Goal: Task Accomplishment & Management: Manage account settings

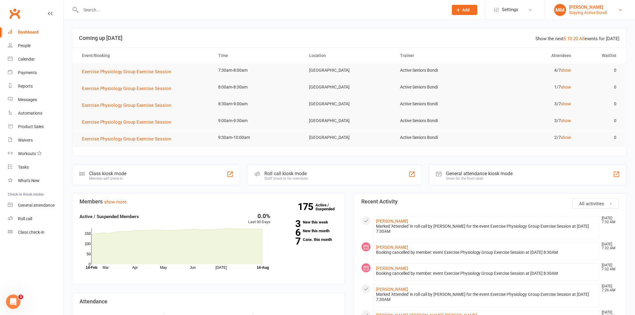
drag, startPoint x: 583, startPoint y: 5, endPoint x: 583, endPoint y: 12, distance: 6.9
click at [583, 6] on div "[PERSON_NAME]" at bounding box center [588, 7] width 38 height 5
click at [581, 82] on link "Sign out" at bounding box center [590, 83] width 90 height 14
click at [44, 223] on link "Roll call" at bounding box center [36, 219] width 56 height 14
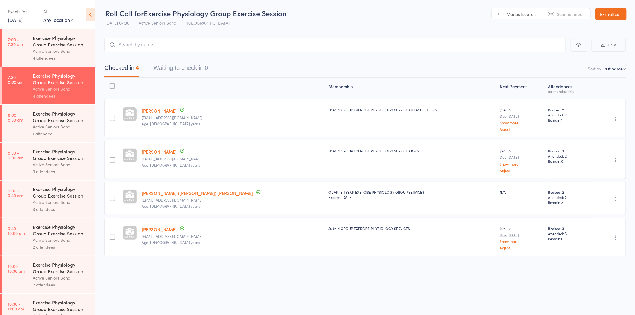
click at [611, 23] on header "Roll Call for Exercise Physiology Group Exercise Session 14 Aug 07:30 Active Se…" at bounding box center [364, 14] width 539 height 29
click at [608, 16] on link "Exit roll call" at bounding box center [610, 14] width 31 height 12
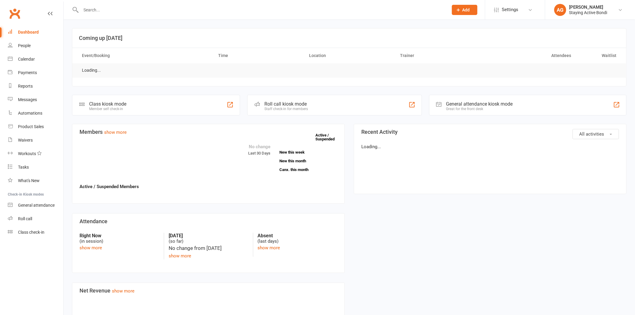
click at [114, 11] on input "text" at bounding box center [261, 10] width 365 height 8
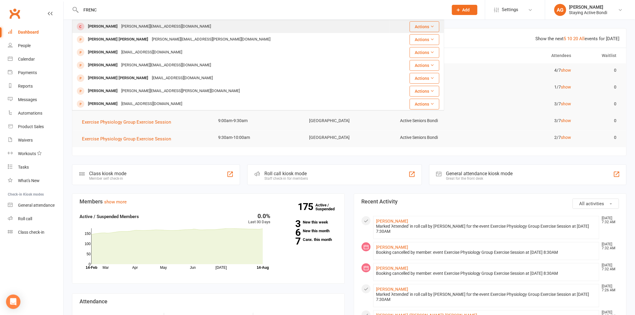
type input "FRENC"
click at [117, 26] on div "Katherine French" at bounding box center [102, 26] width 33 height 9
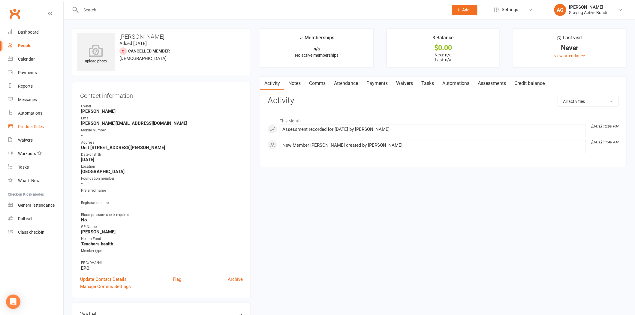
click at [34, 125] on div "Product Sales" at bounding box center [31, 126] width 26 height 5
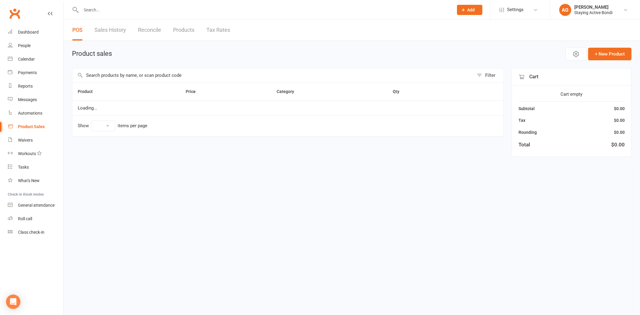
select select "100"
click at [115, 75] on input "text" at bounding box center [272, 75] width 401 height 14
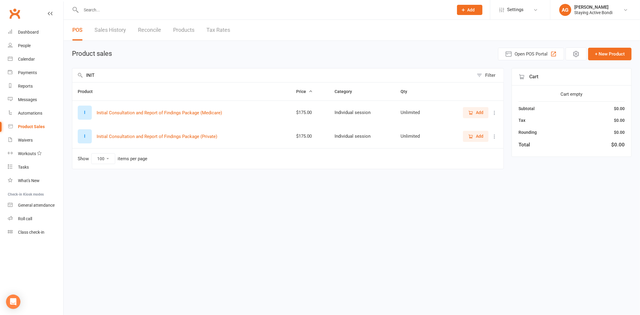
type input "INIT"
click at [472, 110] on icon "button" at bounding box center [470, 112] width 5 height 5
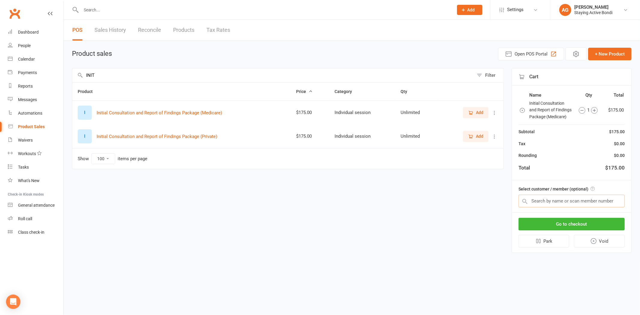
click at [556, 198] on input "text" at bounding box center [571, 201] width 106 height 13
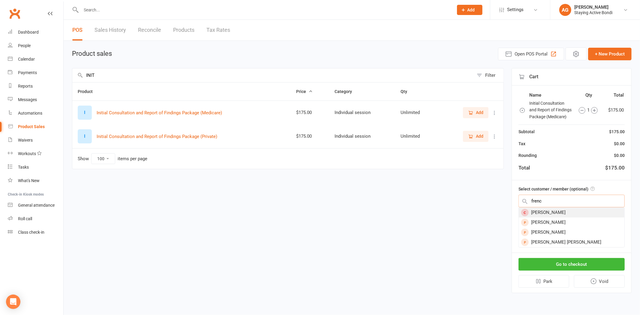
type input "frenc"
click at [558, 211] on div "[PERSON_NAME]" at bounding box center [572, 213] width 106 height 10
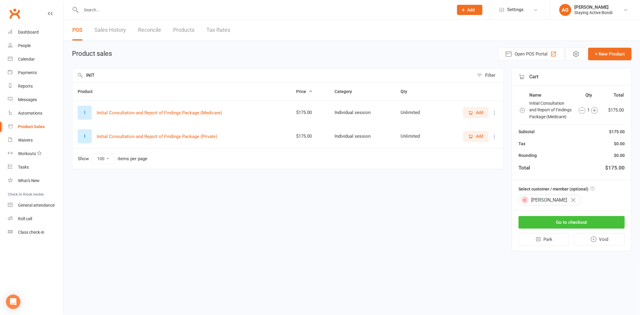
click at [559, 217] on button "Go to checkout" at bounding box center [571, 222] width 106 height 13
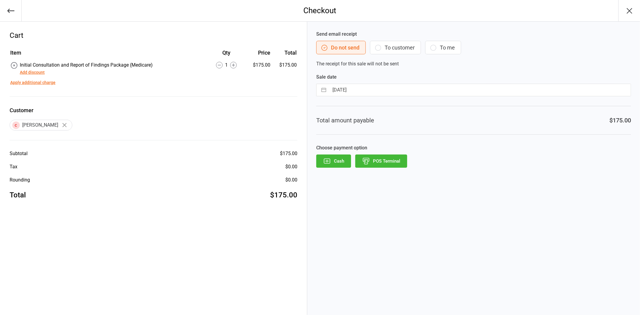
click at [389, 161] on button "POS Terminal" at bounding box center [381, 161] width 52 height 13
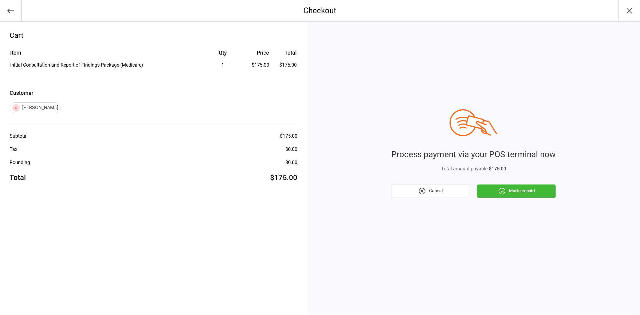
click at [494, 189] on button "Mark as paid" at bounding box center [516, 191] width 79 height 13
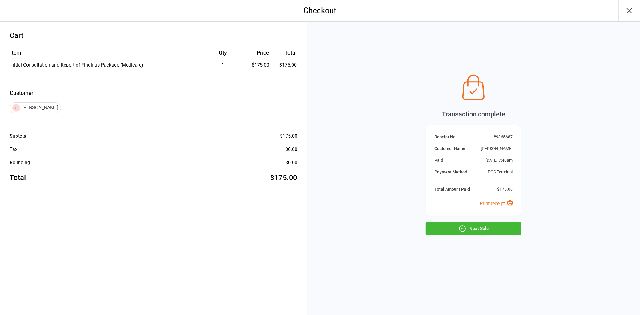
click at [517, 229] on button "Next Sale" at bounding box center [474, 228] width 96 height 13
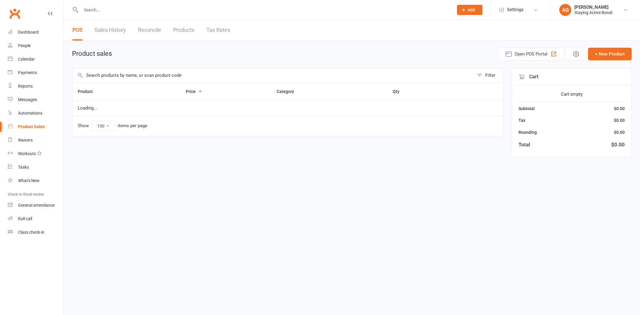
select select "100"
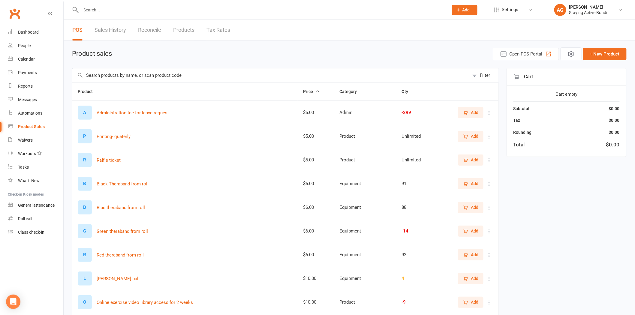
drag, startPoint x: 173, startPoint y: 8, endPoint x: 170, endPoint y: 4, distance: 4.7
click at [172, 8] on input "text" at bounding box center [261, 10] width 365 height 8
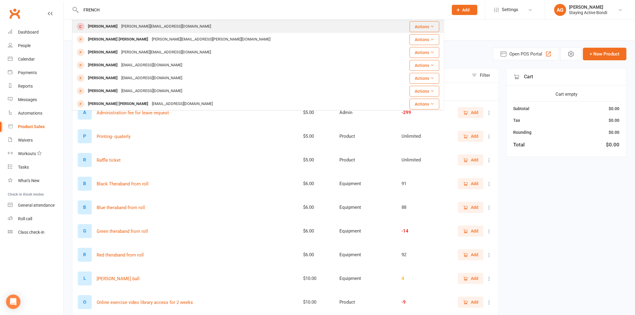
type input "FRENCH"
click at [167, 26] on div "katherine.french@gmail.com" at bounding box center [165, 26] width 93 height 9
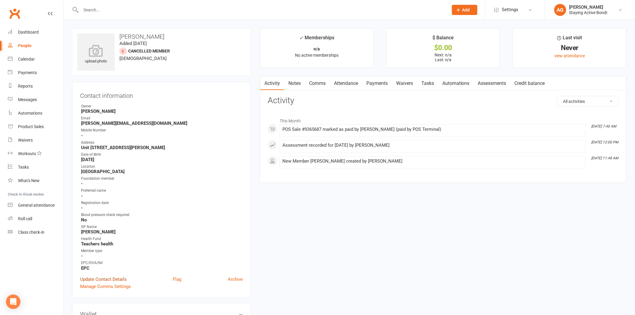
click at [106, 278] on link "Update Contact Details" at bounding box center [103, 279] width 47 height 7
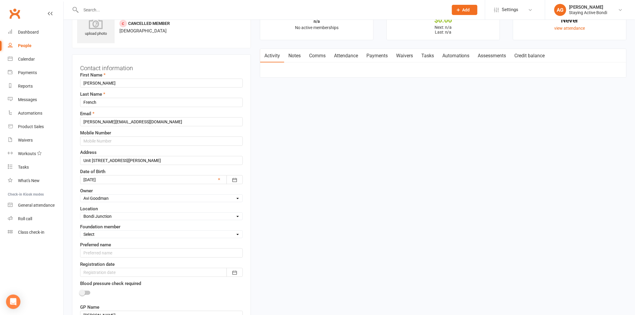
scroll to position [28, 0]
click at [113, 235] on select "Select Yes No" at bounding box center [161, 233] width 162 height 7
select select "No"
click at [80, 231] on select "Select Yes No" at bounding box center [161, 233] width 162 height 7
click at [113, 140] on input "text" at bounding box center [161, 140] width 163 height 9
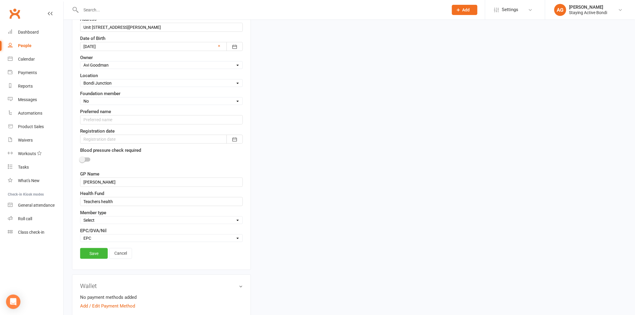
scroll to position [161, 0]
type input "0411064713"
click at [137, 137] on div at bounding box center [161, 138] width 163 height 9
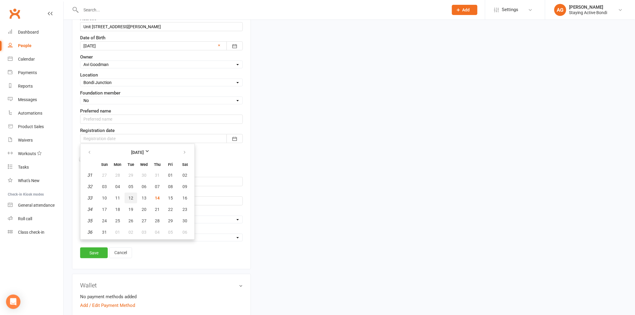
click at [129, 197] on span "12" at bounding box center [130, 198] width 5 height 5
type input "12 Aug 2025"
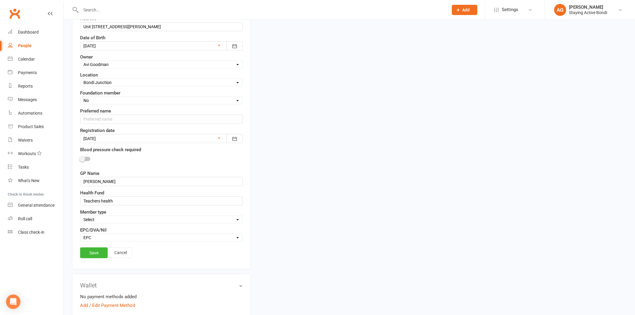
click at [98, 238] on select "Select EPC DVA Nil" at bounding box center [161, 237] width 162 height 7
click at [80, 235] on select "Select EPC DVA Nil" at bounding box center [161, 237] width 162 height 7
drag, startPoint x: 95, startPoint y: 218, endPoint x: 96, endPoint y: 223, distance: 4.7
click at [95, 218] on select "Select In-centre group exercise sessions Home exercise program 1-1's only My Ag…" at bounding box center [161, 219] width 162 height 7
select select "In-centre group exercise sessions"
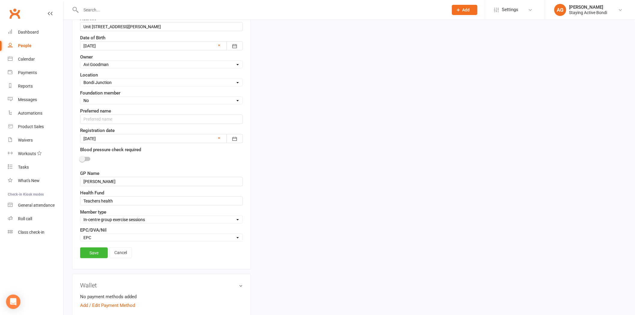
click at [80, 217] on select "Select In-centre group exercise sessions Home exercise program 1-1's only My Ag…" at bounding box center [161, 219] width 162 height 7
click at [92, 253] on link "Save" at bounding box center [94, 253] width 28 height 11
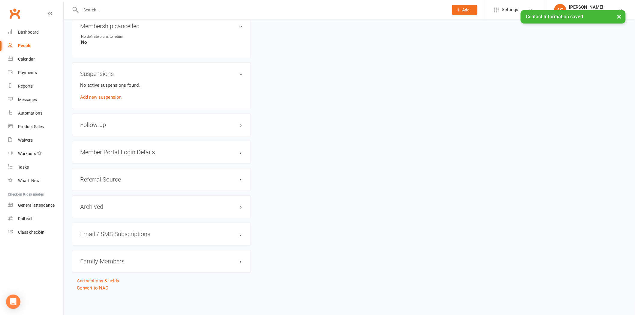
scroll to position [460, 0]
click at [119, 181] on h3 "Referral Source edit" at bounding box center [161, 179] width 163 height 7
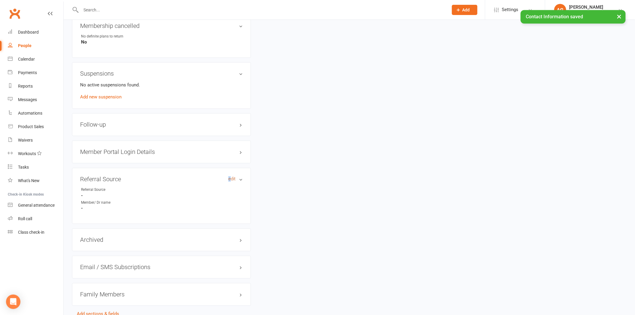
click at [230, 179] on link "edit" at bounding box center [231, 179] width 7 height 5
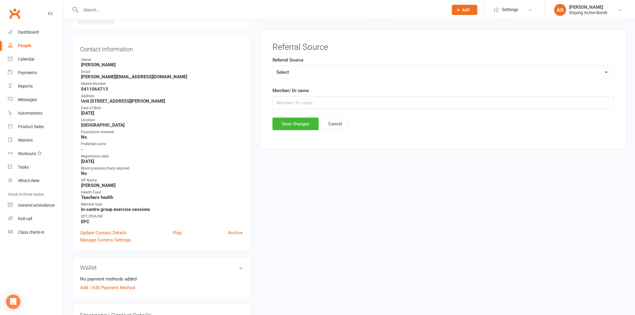
scroll to position [46, 0]
click at [296, 75] on select "Select Member referral GP Taylor Talk Website/Google Marketing Other" at bounding box center [443, 73] width 341 height 12
select select "Member referral"
click at [273, 67] on select "Select Member referral GP Taylor Talk Website/Google Marketing Other" at bounding box center [443, 73] width 341 height 12
click at [296, 103] on input "text" at bounding box center [442, 103] width 341 height 13
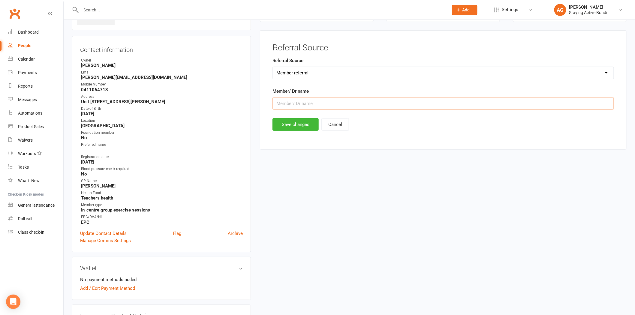
type input "C"
type input "Stephen Carnell"
click at [297, 120] on button "Save changes" at bounding box center [295, 124] width 46 height 13
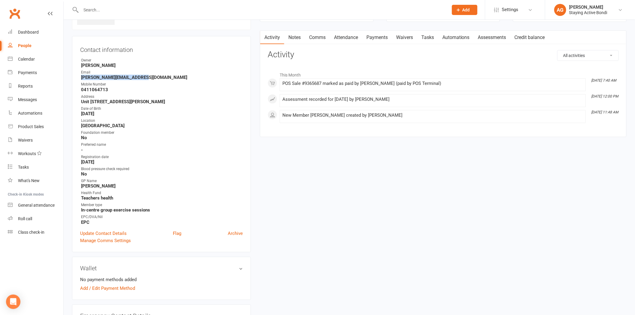
drag, startPoint x: 143, startPoint y: 75, endPoint x: 78, endPoint y: 76, distance: 64.2
click at [78, 76] on div "Contact information Owner Avi Goodman Email katherine.french@gmail.com Mobile N…" at bounding box center [161, 144] width 179 height 216
copy strong "katherine.french@gmail.com"
click at [179, 7] on input "text" at bounding box center [261, 10] width 365 height 8
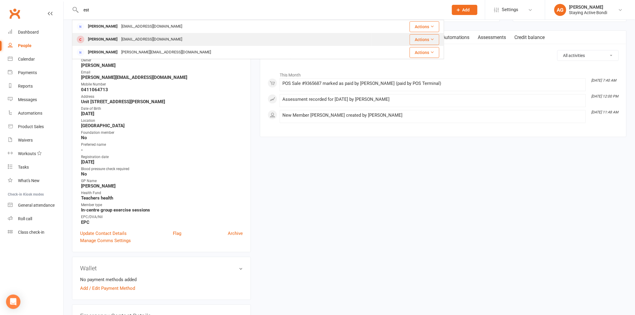
type input "est"
click at [176, 38] on div "Esther Meehan pipandesther@gmail.com" at bounding box center [222, 39] width 299 height 12
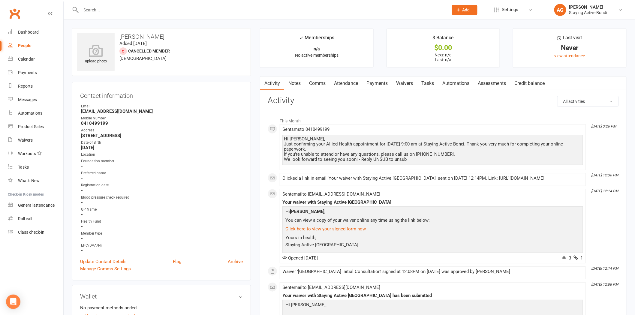
click at [412, 86] on link "Waivers" at bounding box center [404, 84] width 25 height 14
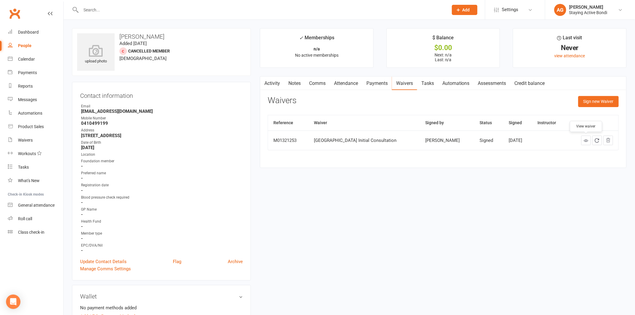
click at [584, 139] on icon at bounding box center [586, 140] width 5 height 5
click at [191, 10] on input "text" at bounding box center [261, 10] width 365 height 8
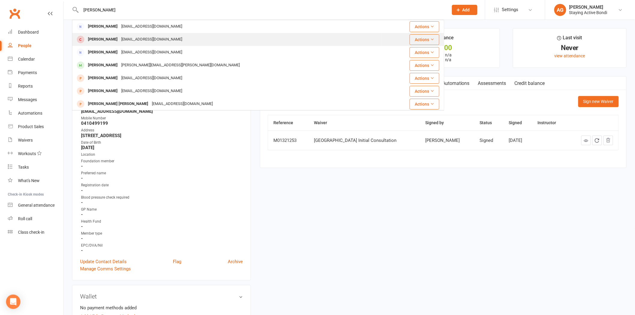
type input "joanna"
click at [187, 41] on div "Joanna Wilson Jw7279414@gmail.com" at bounding box center [227, 39] width 309 height 12
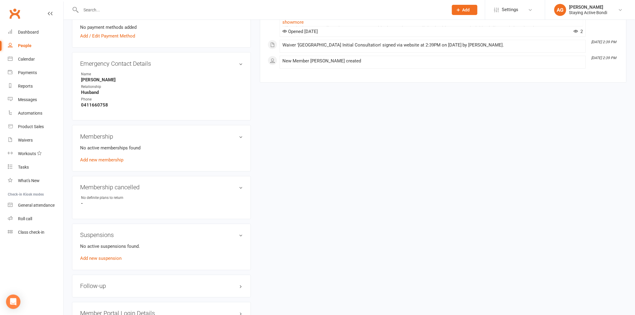
scroll to position [300, 0]
click at [118, 160] on div "No active memberships found Add new membership" at bounding box center [161, 152] width 163 height 19
click at [114, 157] on link "Add new membership" at bounding box center [101, 157] width 43 height 5
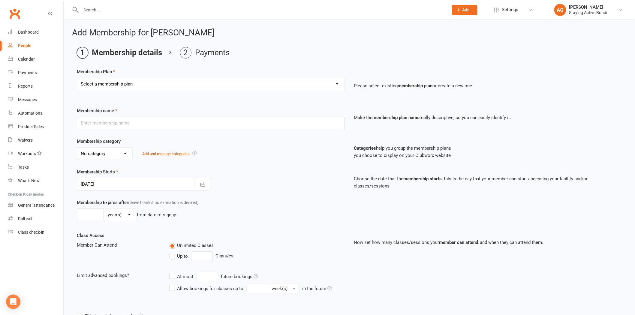
click at [110, 84] on select "Select a membership plan Create new Membership Plan 30 MIN GROUP EXERCISE PHYSI…" at bounding box center [210, 84] width 267 height 12
click at [136, 65] on main "Membership details Payments Membership Plan Select a membership plan Create new…" at bounding box center [349, 190] width 554 height 287
click at [133, 78] on select "Select a membership plan Create new Membership Plan 30 MIN GROUP EXERCISE PHYSI…" at bounding box center [210, 84] width 267 height 12
click at [139, 70] on div "Membership Plan Select a membership plan Create new Membership Plan 30 MIN GROU…" at bounding box center [349, 83] width 545 height 31
click at [132, 80] on select "Select a membership plan Create new Membership Plan 30 MIN GROUP EXERCISE PHYSI…" at bounding box center [210, 84] width 267 height 12
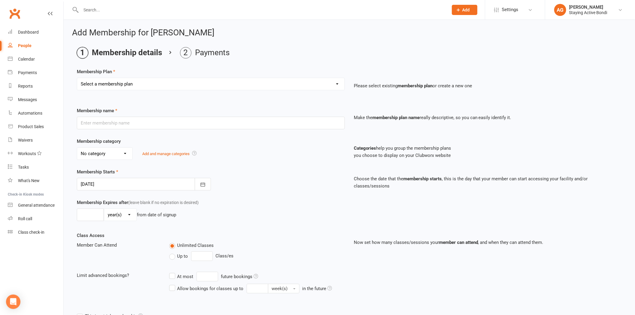
select select "1"
click at [77, 78] on select "Select a membership plan Create new Membership Plan 30 MIN GROUP EXERCISE PHYSI…" at bounding box center [210, 84] width 267 height 12
type input "30 MIN GROUP EXERCISE PHYSIOLOGY SERVICES"
select select "1"
type input "0"
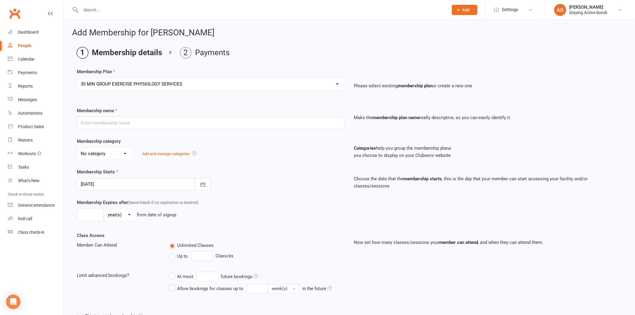
type input "3"
click at [94, 185] on div at bounding box center [144, 184] width 134 height 13
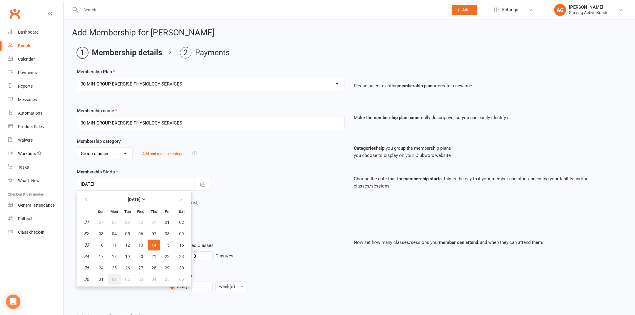
click at [110, 275] on button "01" at bounding box center [114, 279] width 13 height 11
type input "01 Sep 2025"
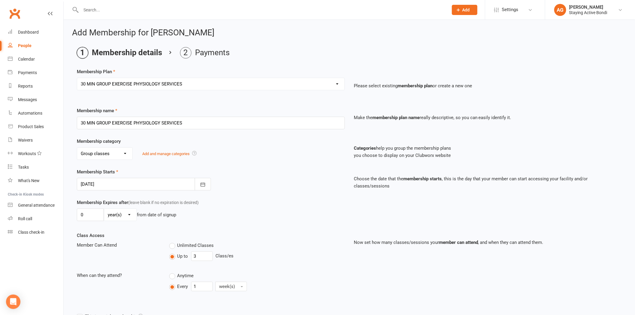
click at [126, 182] on div at bounding box center [144, 184] width 134 height 13
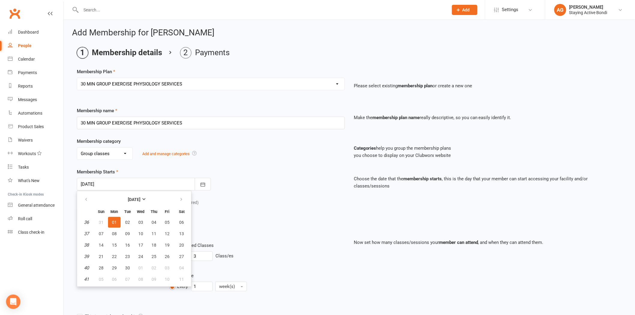
click at [274, 216] on div "0 day(s) week(s) month(s) year(s) from date of signup" at bounding box center [211, 215] width 268 height 13
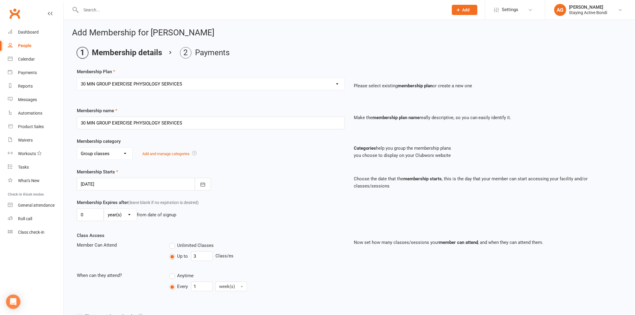
click at [356, 84] on p "Please select existing membership plan or create a new one" at bounding box center [488, 85] width 268 height 7
click at [107, 216] on select "day(s) week(s) month(s) year(s)" at bounding box center [120, 215] width 32 height 12
select select "2"
click at [104, 209] on select "day(s) week(s) month(s) year(s)" at bounding box center [120, 215] width 32 height 12
drag, startPoint x: 89, startPoint y: 218, endPoint x: 72, endPoint y: 213, distance: 17.1
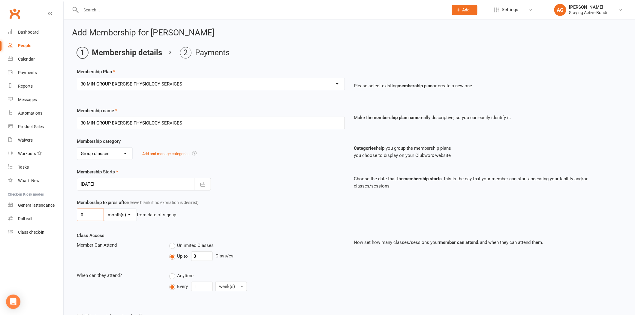
click at [72, 213] on div "Membership Expires after (leave blank if no expiration is desired) 0 day(s) wee…" at bounding box center [210, 211] width 277 height 25
type input "1"
click at [113, 217] on select "day(s) week(s) month(s) year(s)" at bounding box center [120, 215] width 32 height 12
select select "1"
click at [104, 209] on select "day(s) week(s) month(s) year(s)" at bounding box center [120, 215] width 32 height 12
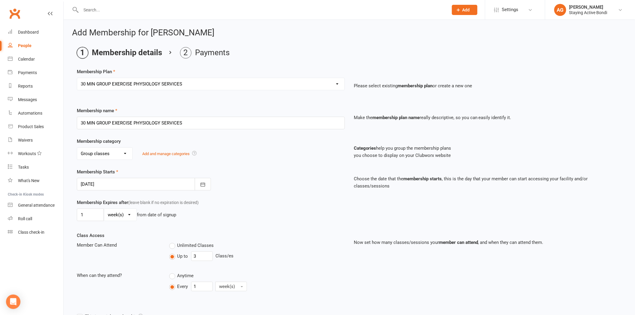
click at [124, 236] on div "Class Access Member Can Attend Unlimited Classes Up to 3 Class/es When can they…" at bounding box center [210, 267] width 277 height 70
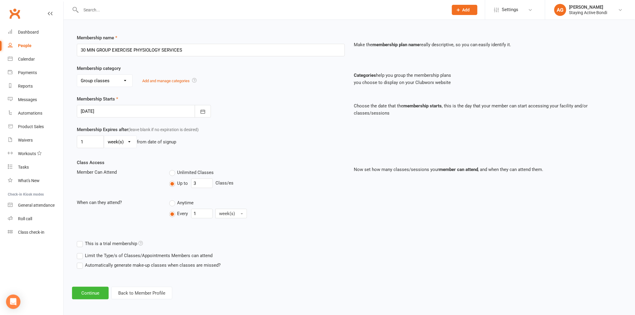
scroll to position [74, 0]
click at [90, 293] on button "Continue" at bounding box center [90, 292] width 37 height 13
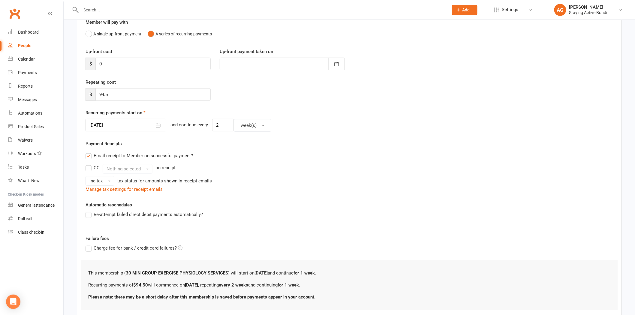
scroll to position [67, 0]
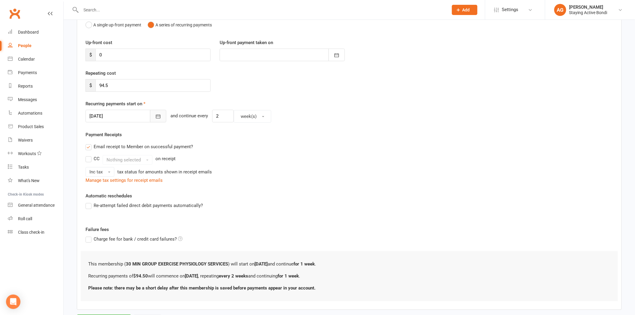
click at [155, 117] on icon "button" at bounding box center [158, 116] width 6 height 6
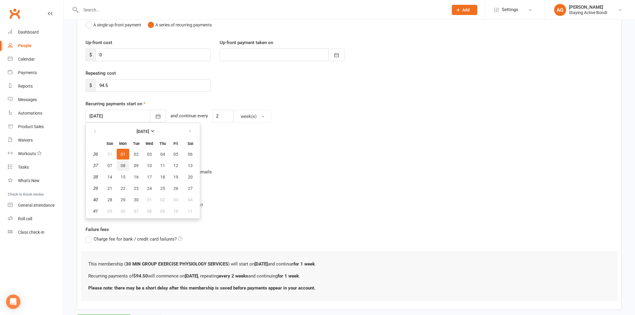
click at [121, 166] on span "08" at bounding box center [123, 165] width 5 height 5
type input "08 Sep 2025"
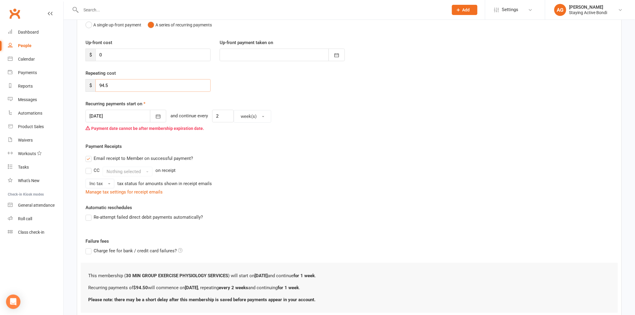
drag, startPoint x: 127, startPoint y: 86, endPoint x: 89, endPoint y: 80, distance: 38.2
click at [91, 80] on div "$ 94.5" at bounding box center [148, 85] width 125 height 13
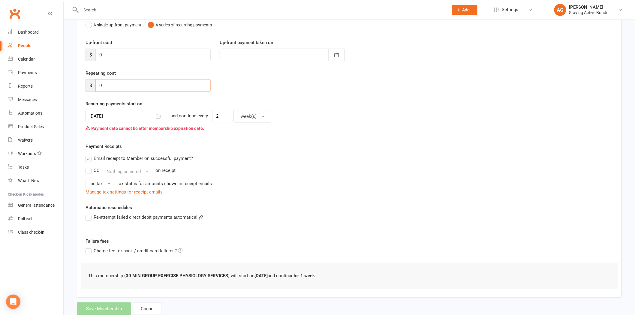
type input "0"
click at [127, 102] on label "Recurring payments start on" at bounding box center [114, 103] width 57 height 7
click at [119, 119] on div at bounding box center [126, 116] width 81 height 13
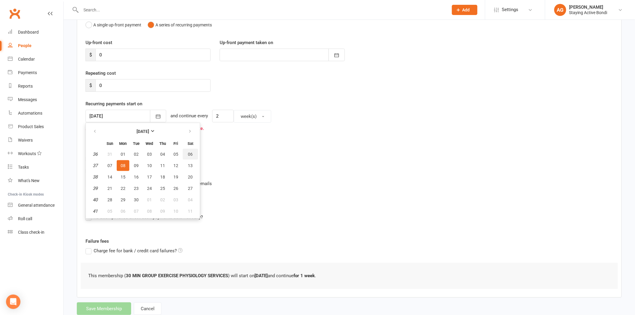
click at [188, 154] on span "06" at bounding box center [190, 154] width 5 height 5
type input "06 Sep 2025"
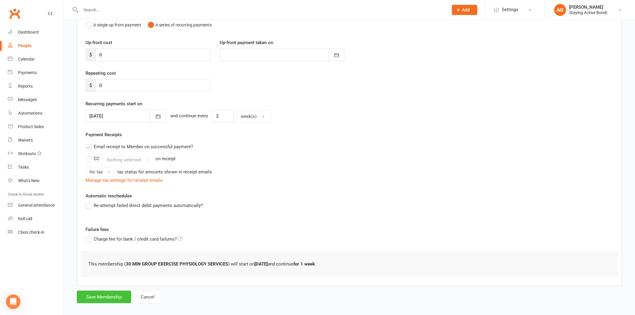
click at [112, 297] on button "Save Membership" at bounding box center [104, 297] width 54 height 13
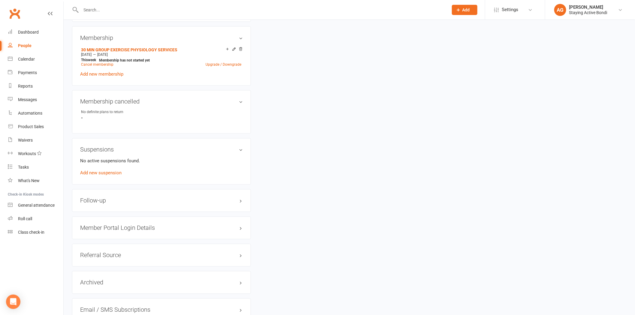
scroll to position [400, 0]
click at [109, 226] on h3 "Member Portal Login Details" at bounding box center [161, 226] width 163 height 7
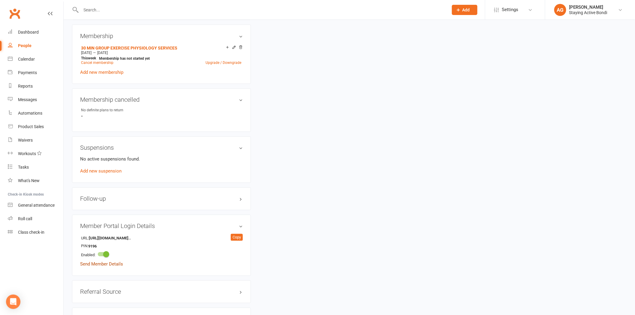
click at [104, 265] on link "Send Member Details" at bounding box center [101, 264] width 43 height 5
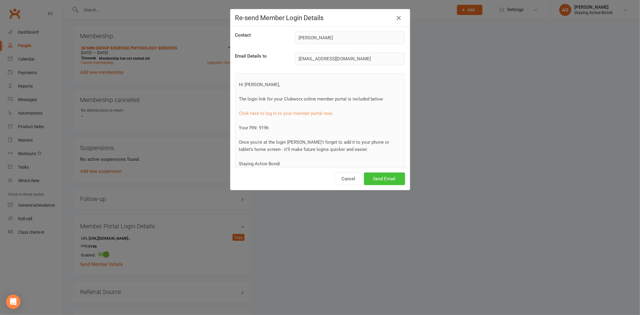
click at [385, 178] on button "Send Email" at bounding box center [384, 179] width 41 height 13
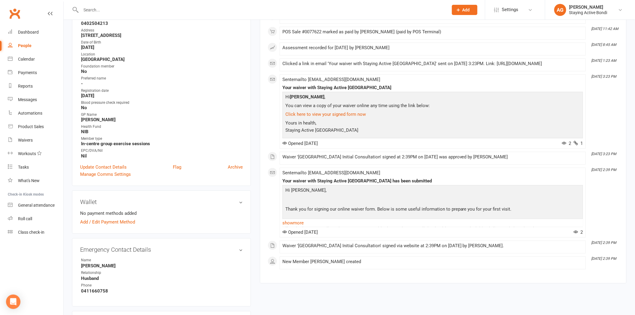
scroll to position [133, 0]
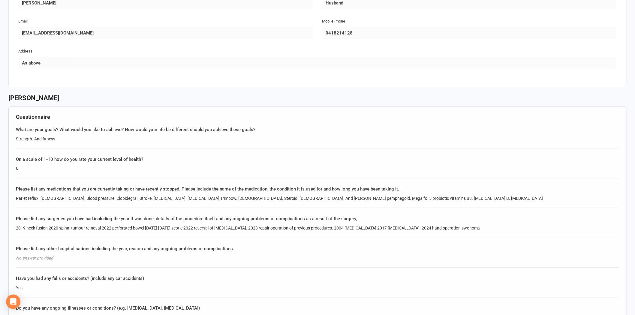
scroll to position [333, 0]
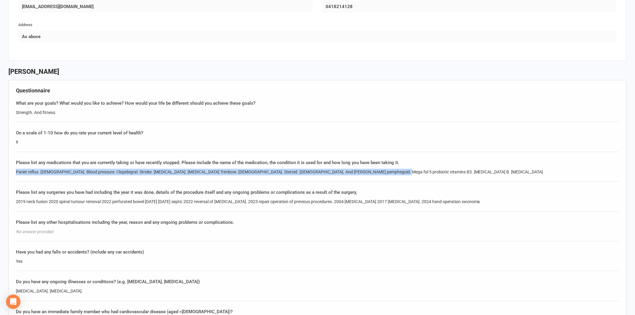
drag, startPoint x: 384, startPoint y: 170, endPoint x: 0, endPoint y: 171, distance: 384.0
copy div "Pariet reflux. [DEMOGRAPHIC_DATA]. Blood pressure. Clopidegral. Stroke. [MEDICA…"
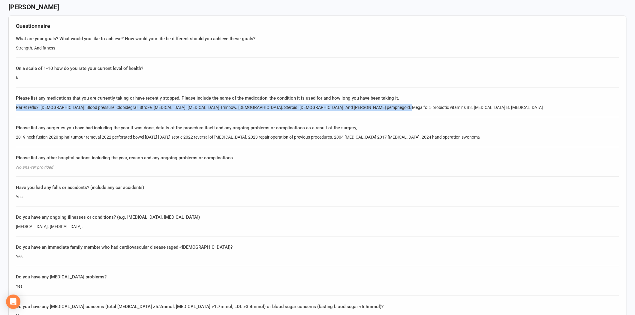
scroll to position [400, 0]
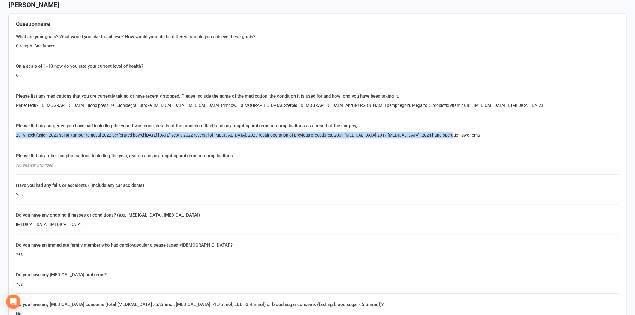
drag, startPoint x: 462, startPoint y: 132, endPoint x: 0, endPoint y: 133, distance: 462.3
copy div "2019 neck fusion 2020 spinal tumour removal 2022 perforated bowel [DATE] [DATE]…"
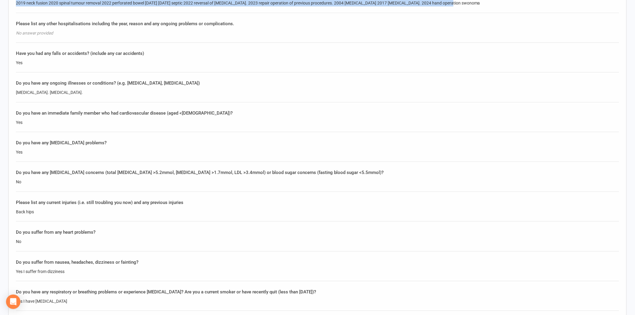
scroll to position [533, 0]
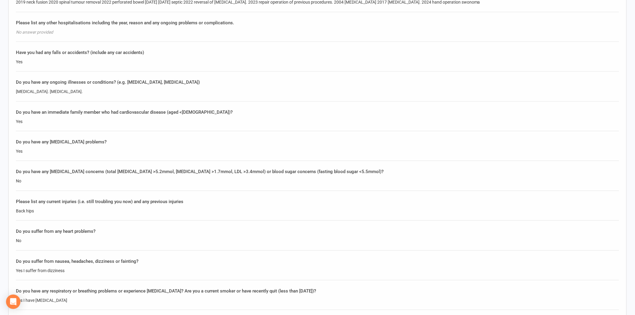
click at [196, 113] on div "Do you have an immediate family member who had cardiovascular disease (aged <[D…" at bounding box center [317, 112] width 603 height 7
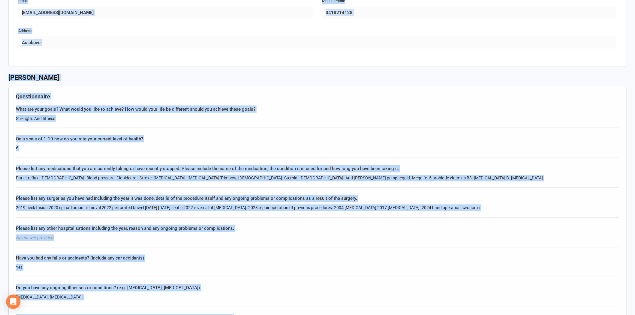
scroll to position [229, 0]
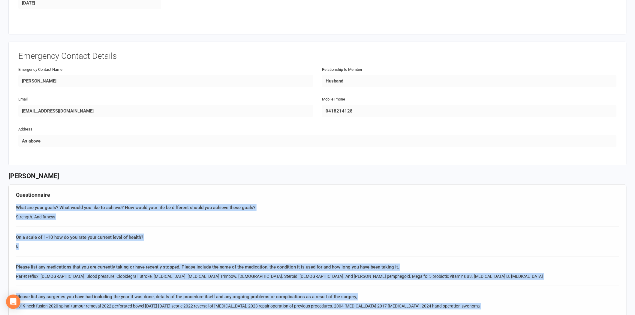
drag, startPoint x: 164, startPoint y: 227, endPoint x: 13, endPoint y: 198, distance: 153.6
copy div "What are your goals? What would you like to achieve? How would your life be dif…"
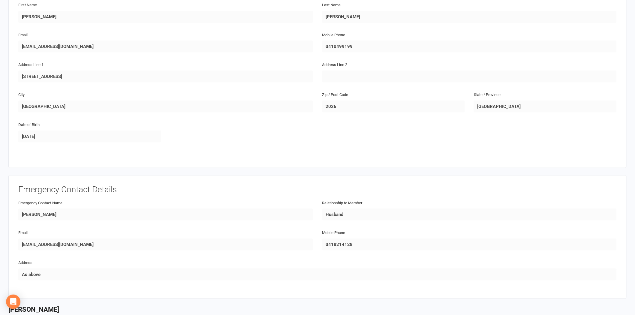
scroll to position [0, 0]
